Goal: Transaction & Acquisition: Book appointment/travel/reservation

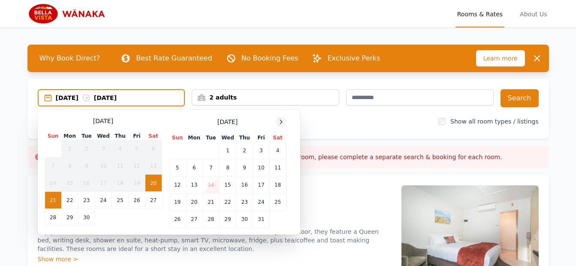
click at [279, 121] on icon at bounding box center [280, 121] width 7 height 7
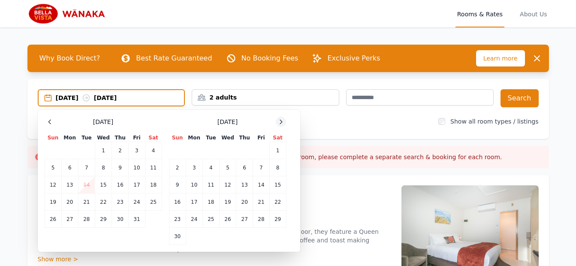
click at [279, 121] on icon at bounding box center [280, 121] width 7 height 7
click at [210, 218] on td "30" at bounding box center [210, 219] width 17 height 17
click at [122, 93] on div "[DATE] --" at bounding box center [120, 97] width 129 height 9
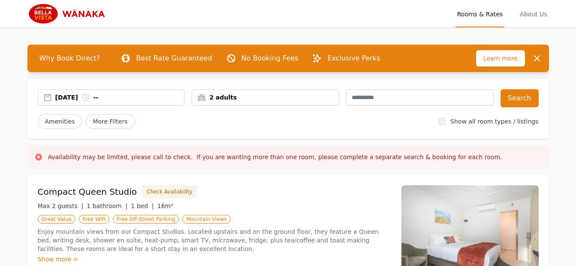
click at [151, 99] on div "[DATE] --" at bounding box center [120, 97] width 130 height 9
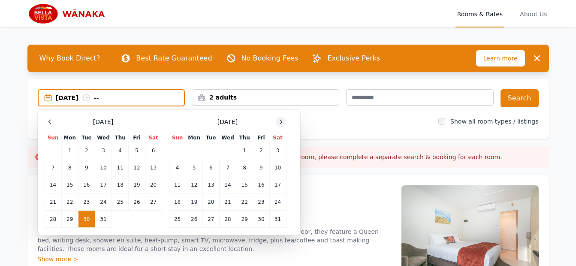
click at [283, 123] on icon at bounding box center [280, 121] width 7 height 7
click at [53, 125] on div at bounding box center [50, 122] width 10 height 10
click at [101, 218] on td "31" at bounding box center [103, 219] width 17 height 17
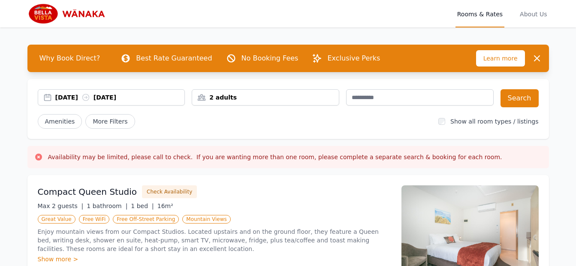
click at [221, 98] on div "2 adults" at bounding box center [265, 97] width 147 height 9
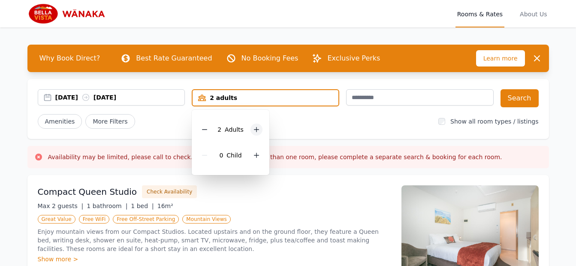
click at [258, 133] on icon at bounding box center [256, 129] width 7 height 7
click at [165, 130] on div "[DATE] [DATE] 5 adults 5 Adult s 0 Child Search Amenities More Filters Show all…" at bounding box center [287, 109] width 521 height 60
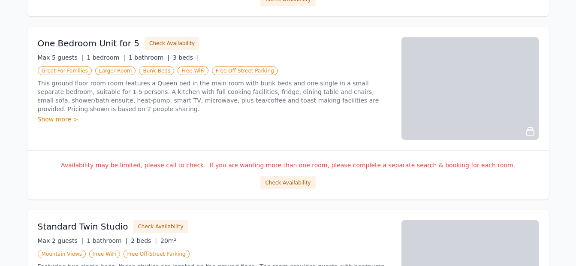
scroll to position [472, 0]
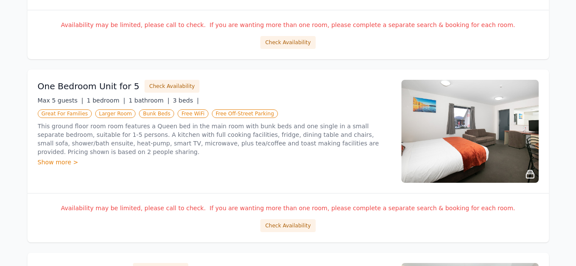
click at [533, 133] on img at bounding box center [469, 131] width 137 height 103
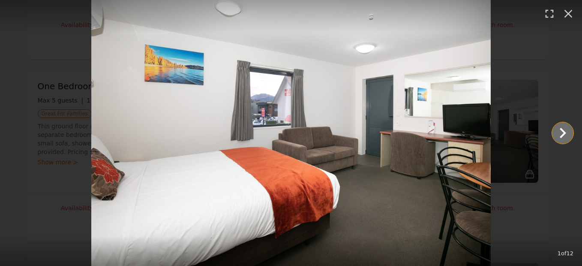
click at [558, 129] on icon "Show slide 2 of 12" at bounding box center [563, 133] width 21 height 21
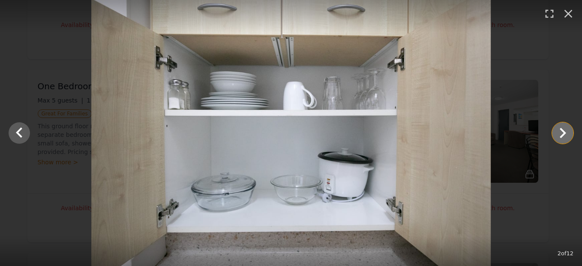
click at [558, 129] on icon "Show slide 3 of 12" at bounding box center [563, 133] width 21 height 21
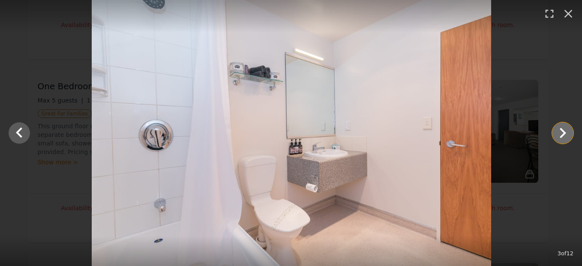
click at [558, 129] on icon "Show slide 4 of 12" at bounding box center [563, 133] width 21 height 21
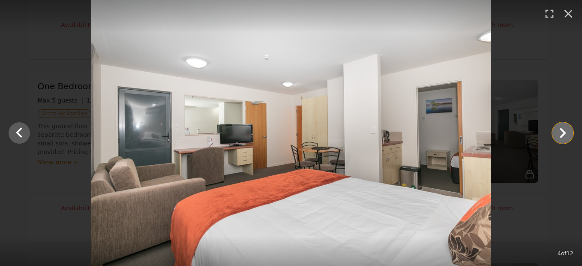
click at [558, 129] on icon "Show slide 5 of 12" at bounding box center [563, 133] width 21 height 21
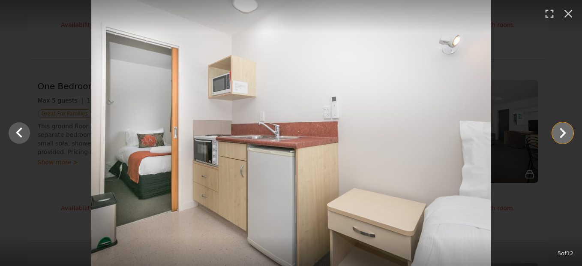
click at [558, 129] on icon "Show slide 6 of 12" at bounding box center [563, 133] width 21 height 21
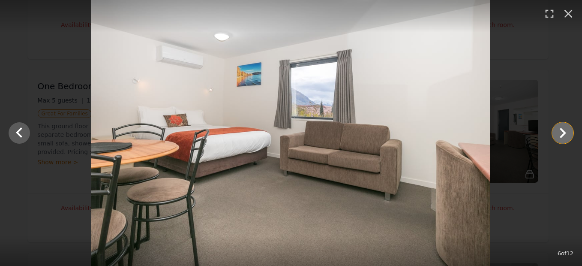
click at [558, 129] on icon "Show slide 7 of 12" at bounding box center [563, 133] width 21 height 21
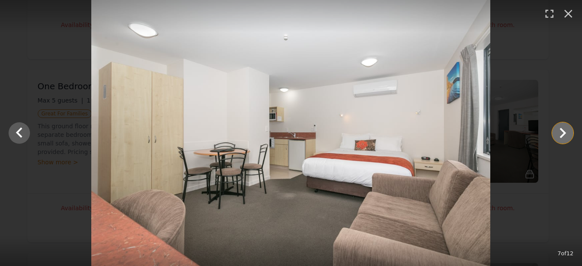
click at [558, 129] on icon "Show slide 8 of 12" at bounding box center [563, 133] width 21 height 21
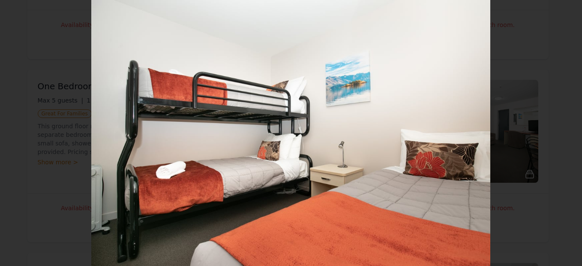
click at [558, 132] on icon "Show slide 9 of 12" at bounding box center [563, 133] width 21 height 21
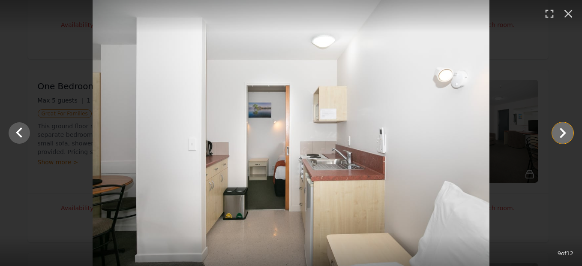
click at [558, 132] on icon "Show slide 10 of 12" at bounding box center [563, 133] width 21 height 21
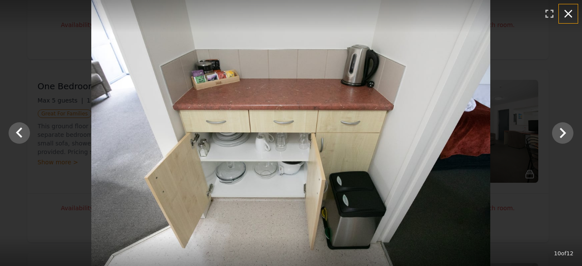
click at [565, 14] on icon "button" at bounding box center [569, 14] width 14 height 14
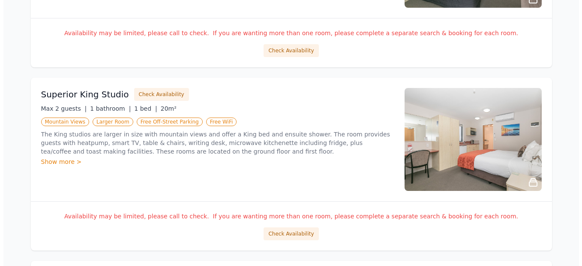
scroll to position [815, 0]
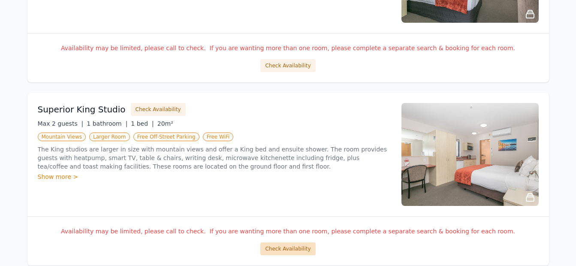
click at [292, 246] on button "Check Availability" at bounding box center [287, 248] width 55 height 13
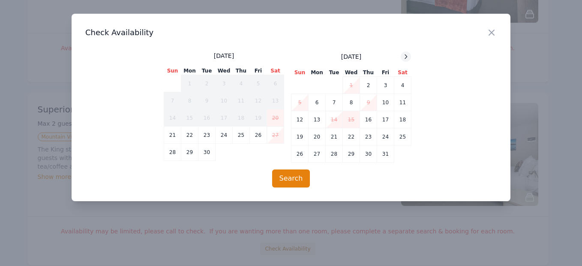
click at [406, 56] on icon at bounding box center [406, 56] width 7 height 7
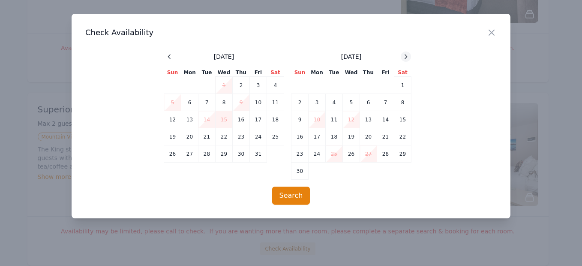
click at [406, 56] on icon at bounding box center [406, 56] width 7 height 7
click at [335, 154] on td "30" at bounding box center [334, 153] width 17 height 17
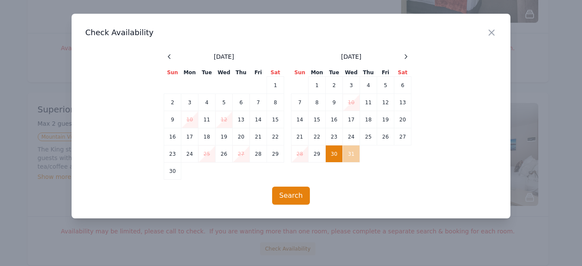
click at [351, 153] on td "31" at bounding box center [351, 153] width 17 height 17
click at [303, 192] on button "Search" at bounding box center [291, 196] width 38 height 18
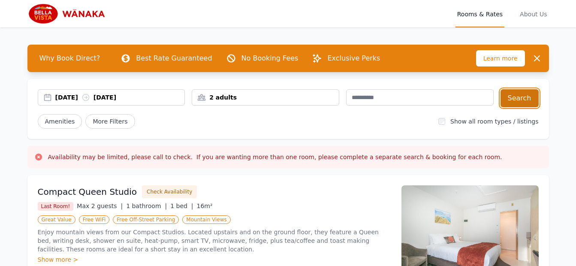
click at [517, 102] on button "Search" at bounding box center [519, 98] width 38 height 18
click at [497, 13] on span "Rooms & Rates" at bounding box center [479, 13] width 49 height 27
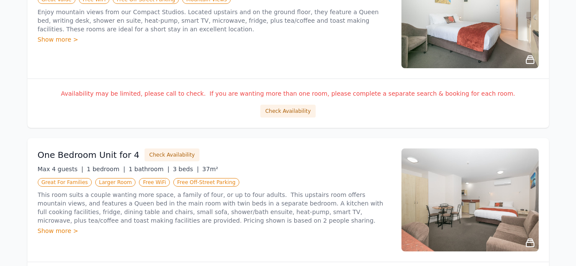
scroll to position [214, 0]
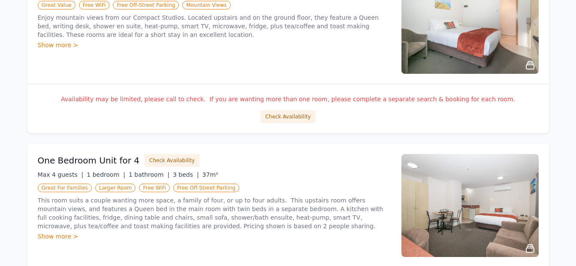
click at [57, 47] on div "Show more >" at bounding box center [214, 45] width 353 height 9
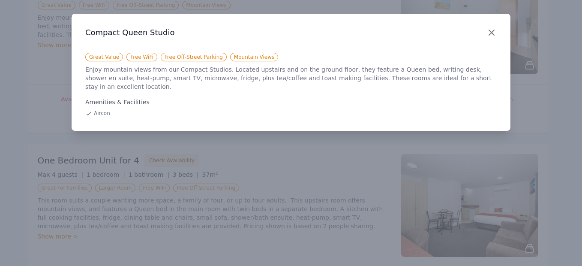
click at [492, 35] on icon "button" at bounding box center [492, 32] width 10 height 10
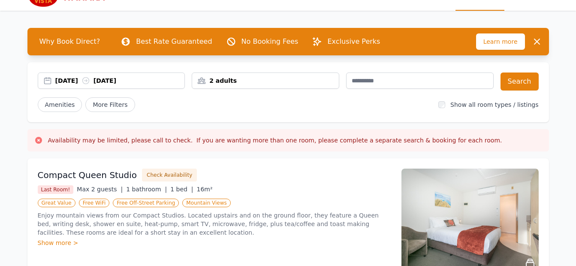
scroll to position [0, 0]
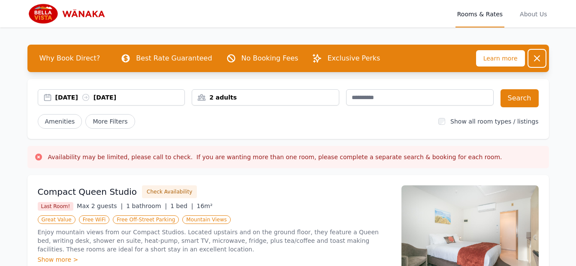
click at [539, 57] on icon "button" at bounding box center [537, 58] width 10 height 10
